Goal: Task Accomplishment & Management: Manage account settings

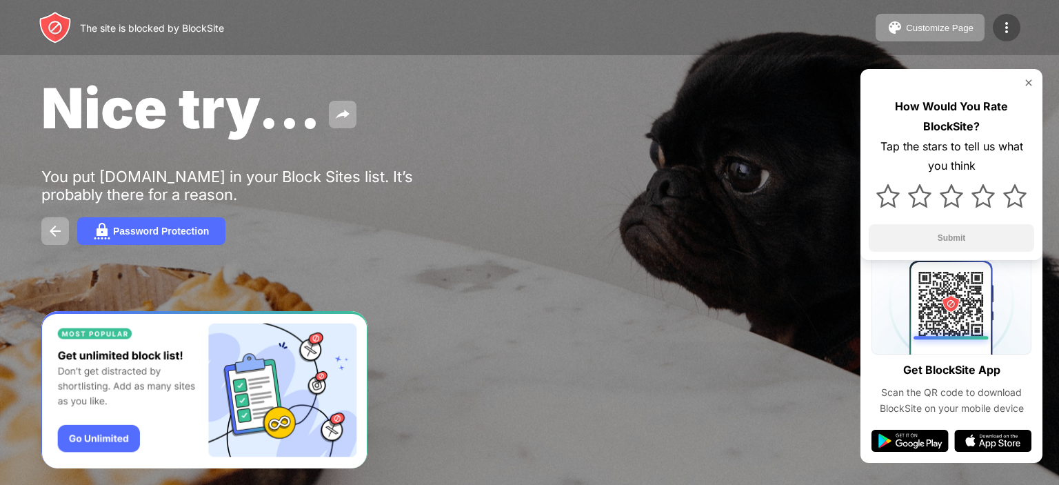
click at [1009, 27] on img at bounding box center [1006, 27] width 17 height 17
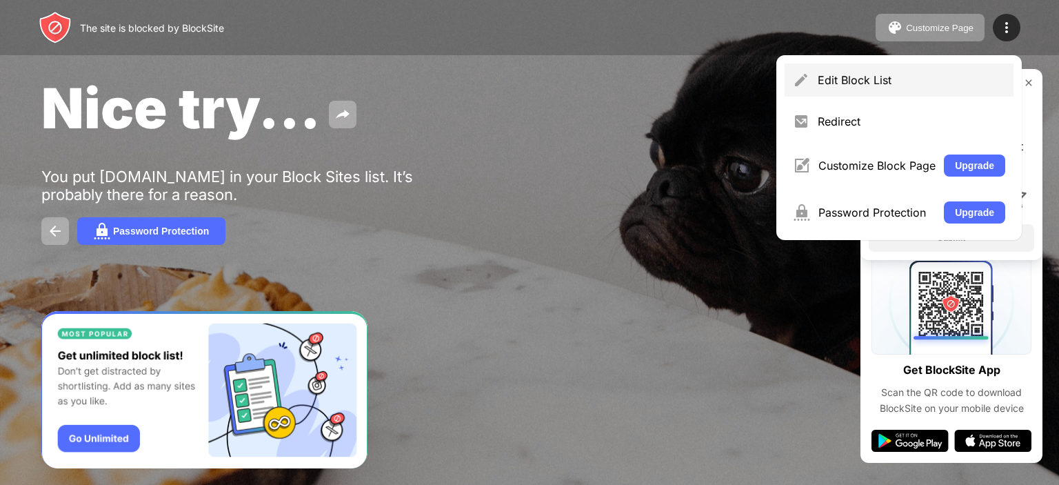
click at [813, 93] on div "Edit Block List" at bounding box center [898, 79] width 229 height 33
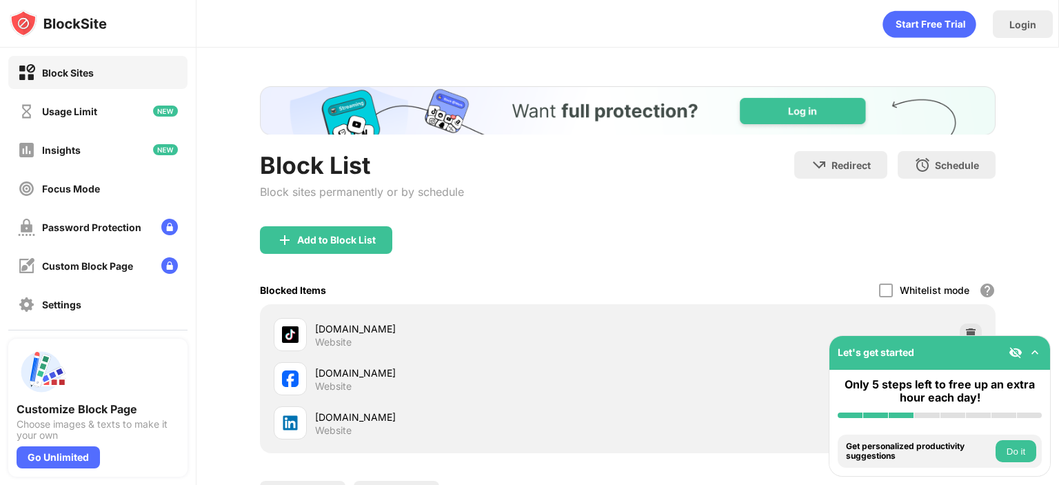
scroll to position [108, 0]
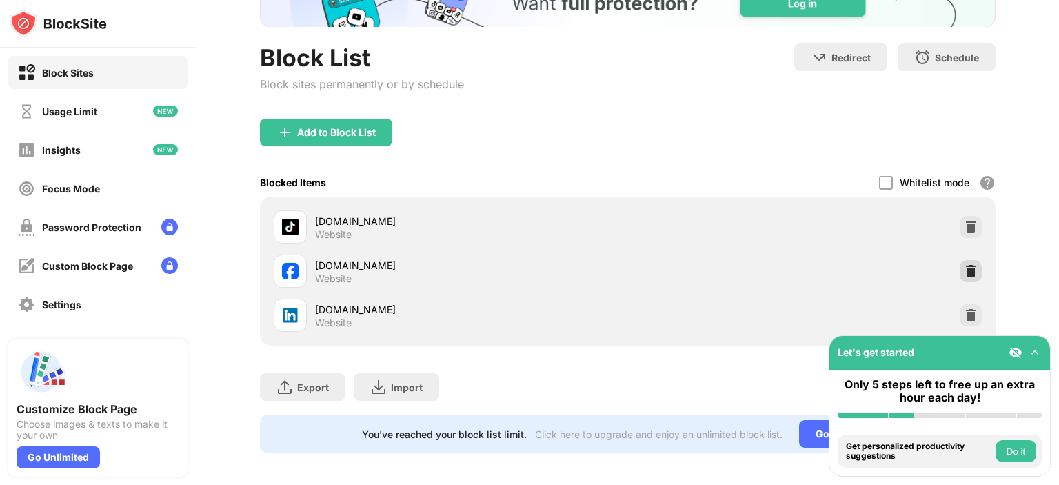
click at [964, 275] on img at bounding box center [971, 271] width 14 height 14
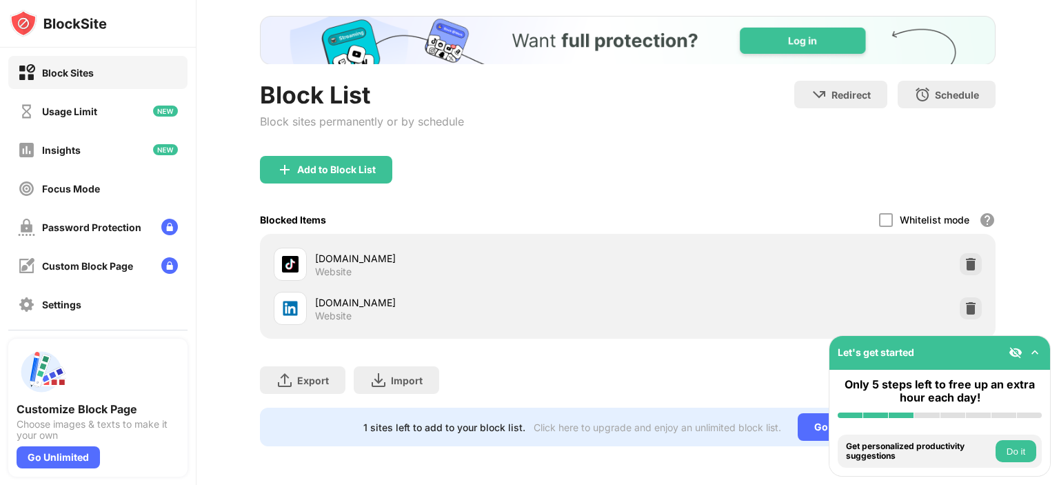
scroll to position [80, 0]
